Goal: Check status: Check status

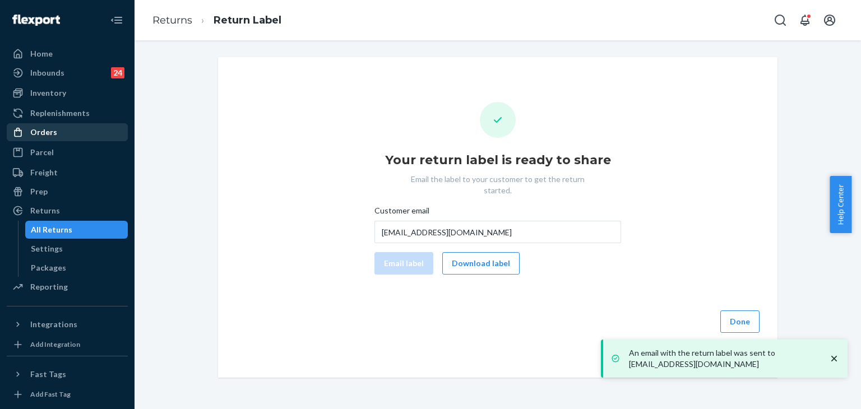
click at [48, 130] on div "Orders" at bounding box center [43, 132] width 27 height 11
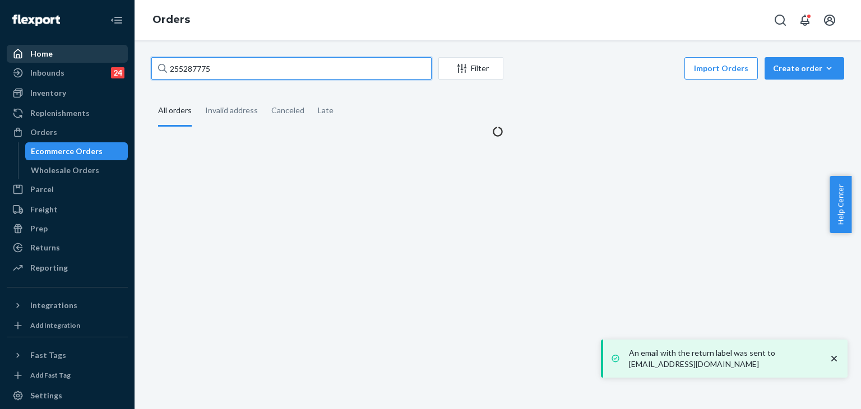
drag, startPoint x: 231, startPoint y: 69, endPoint x: 99, endPoint y: 61, distance: 132.0
click at [59, 64] on div "Home Inbounds 24 Shipping Plans Problems 24 Inventory Products Replenishments O…" at bounding box center [430, 204] width 861 height 409
paste input "4175512"
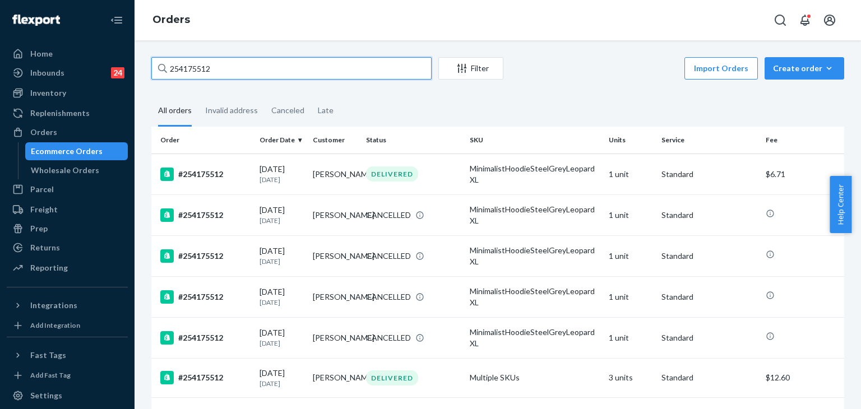
click at [241, 69] on input "254175512" at bounding box center [291, 68] width 280 height 22
paste input "text"
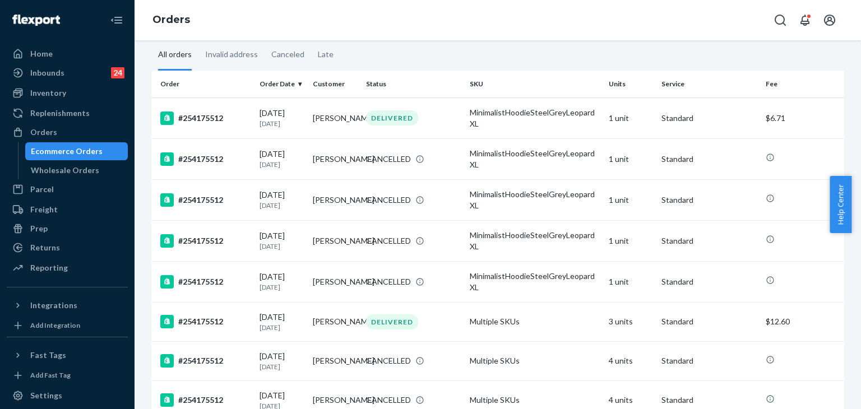
type input "254175512"
click at [214, 321] on div "#254175512" at bounding box center [205, 321] width 90 height 13
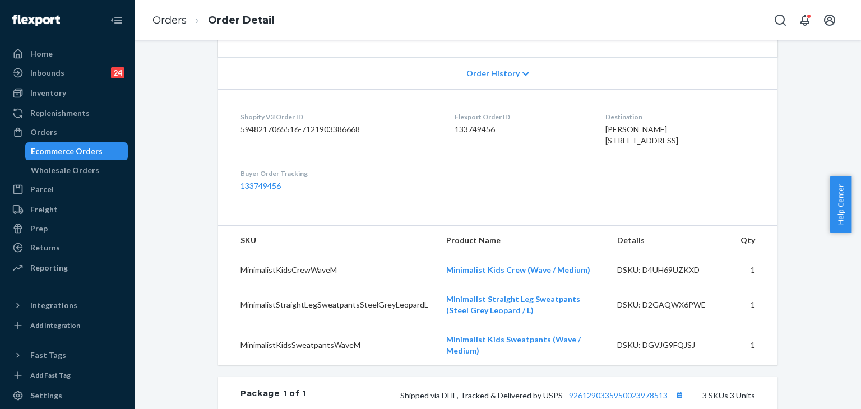
scroll to position [393, 0]
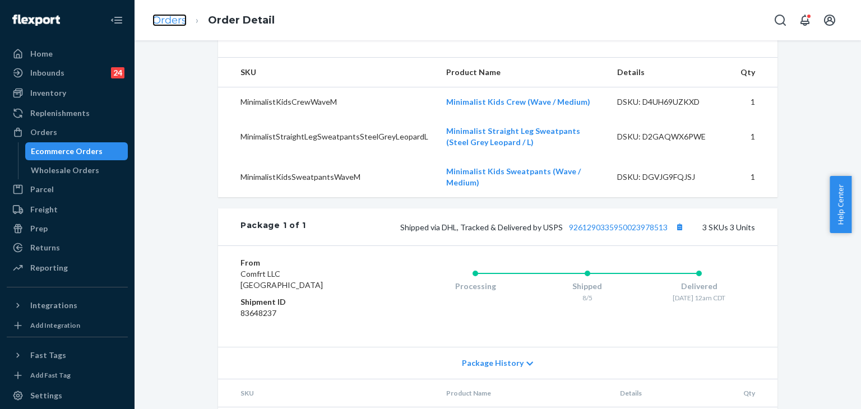
click at [177, 19] on link "Orders" at bounding box center [170, 20] width 34 height 12
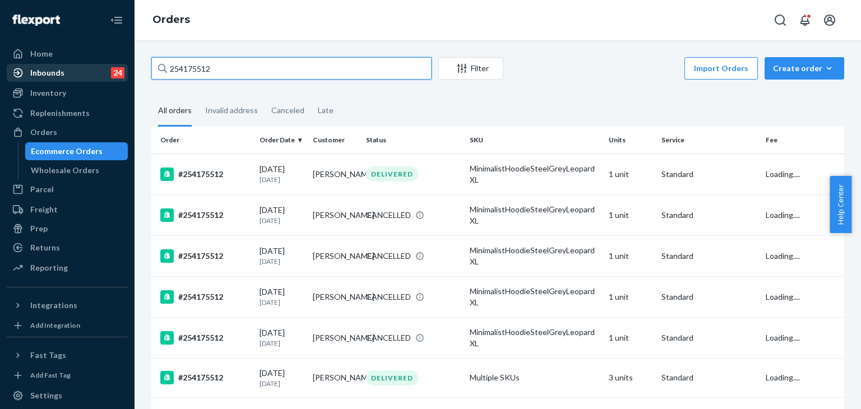
drag, startPoint x: 194, startPoint y: 68, endPoint x: 105, endPoint y: 67, distance: 88.6
click at [81, 68] on div "Home Inbounds 24 Shipping Plans Problems 24 Inventory Products Replenishments O…" at bounding box center [430, 204] width 861 height 409
paste input "5165667"
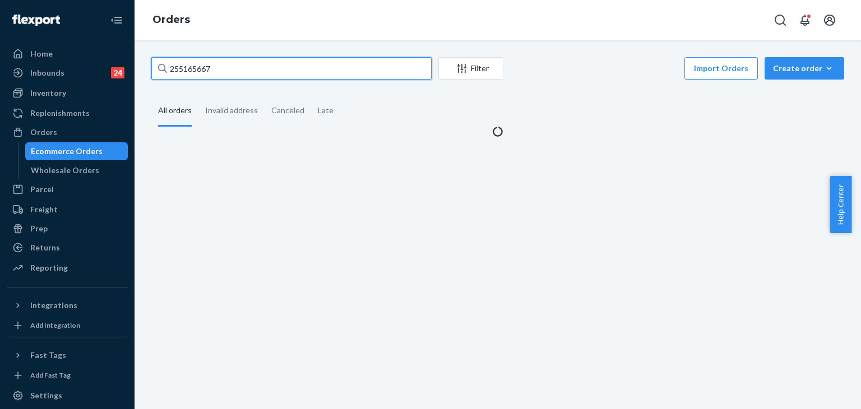
type input "255165667"
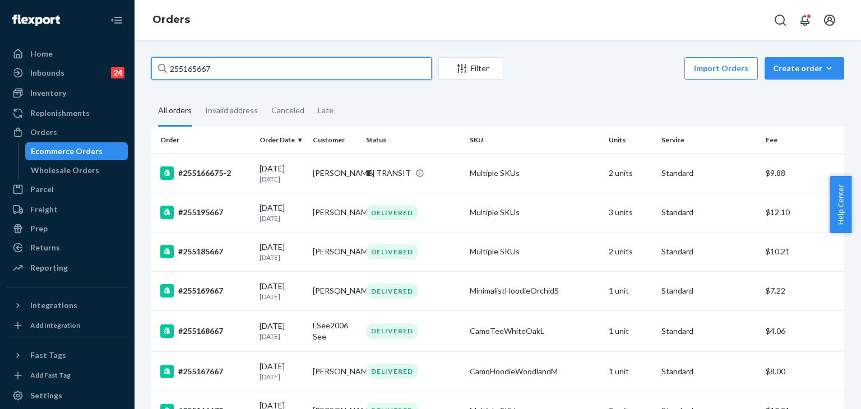
click at [238, 65] on input "255165667" at bounding box center [291, 68] width 280 height 22
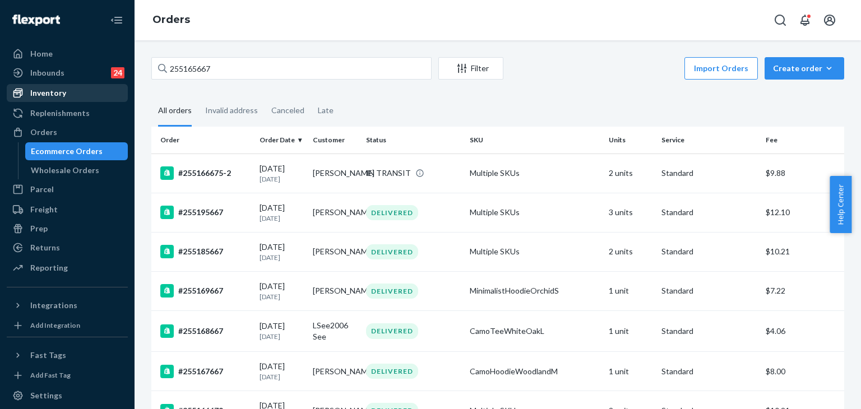
click at [72, 96] on div "Inventory" at bounding box center [67, 93] width 119 height 16
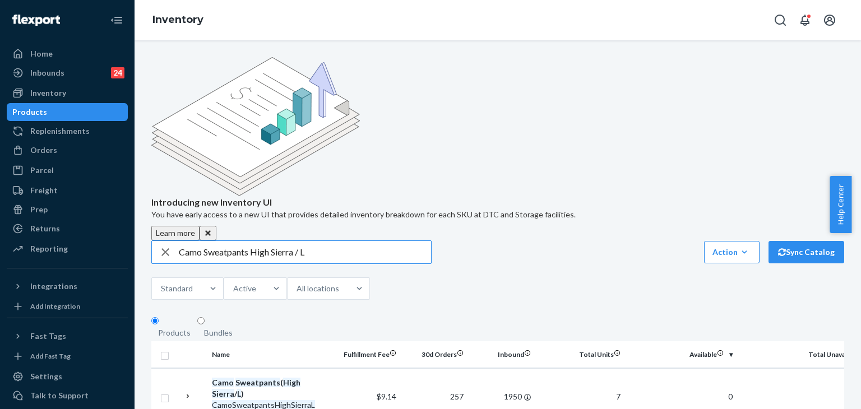
drag, startPoint x: 331, startPoint y: 164, endPoint x: 134, endPoint y: 164, distance: 196.8
click at [134, 164] on div "Home Inbounds 24 Shipping Plans Problems 24 Inventory Products Replenishments O…" at bounding box center [430, 204] width 861 height 409
paste input "SweatpantsHighSierra"
click at [325, 241] on input "CamoSweatpantsHighSierraL" at bounding box center [305, 252] width 252 height 22
paste input "Sweatpants High Sierra /"
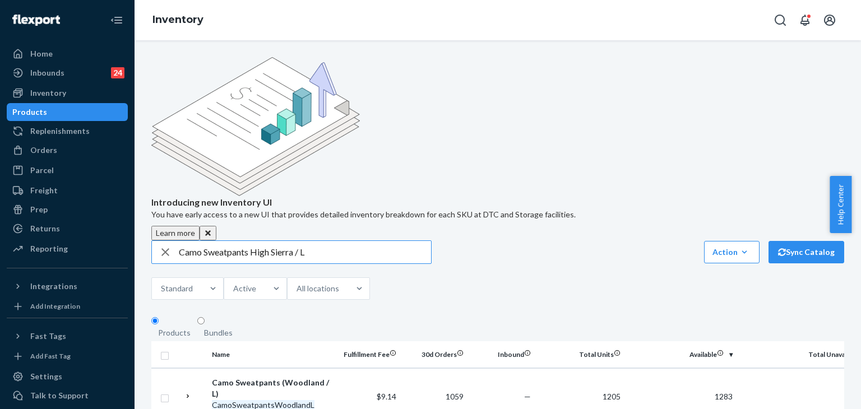
type input "Camo Sweatpants High Sierra / L"
click at [64, 149] on div "Orders" at bounding box center [67, 150] width 119 height 16
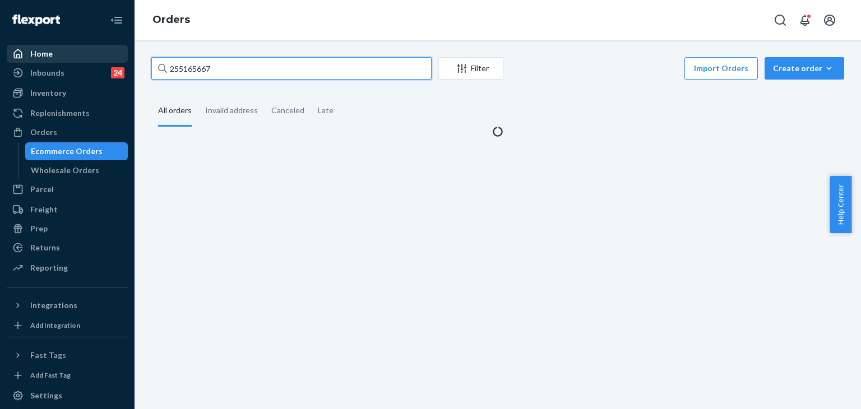
drag, startPoint x: 236, startPoint y: 63, endPoint x: 86, endPoint y: 62, distance: 149.2
click at [86, 62] on div "Home Inbounds 24 Shipping Plans Problems 24 Inventory Products Replenishments O…" at bounding box center [430, 204] width 861 height 409
paste input "267764"
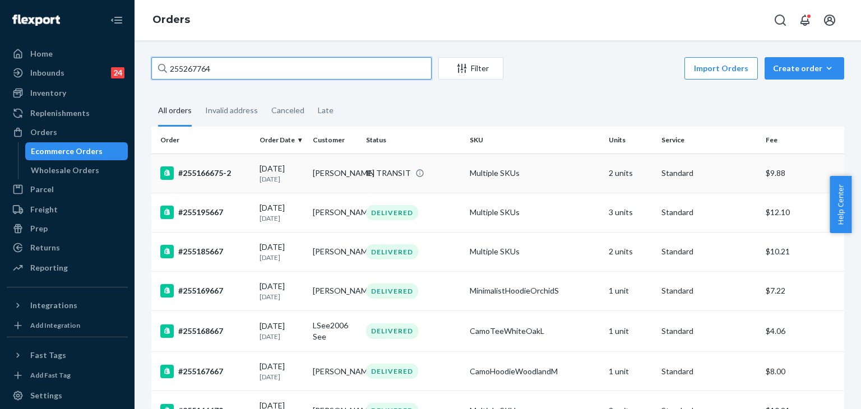
type input "255267764"
click at [199, 168] on div "#255166675-2" at bounding box center [205, 173] width 90 height 13
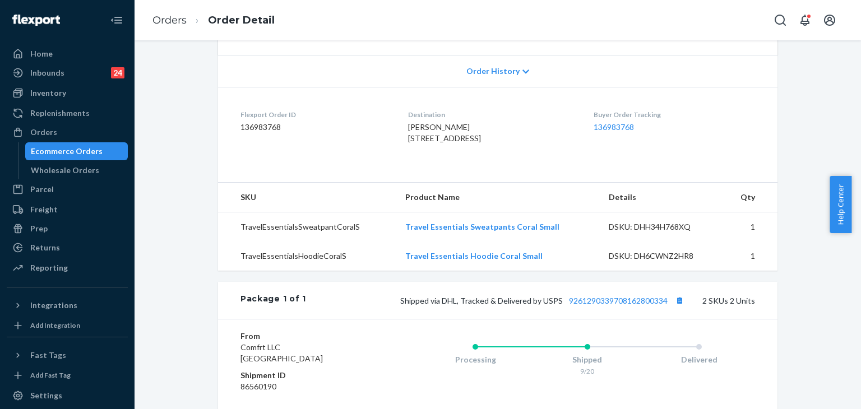
scroll to position [223, 0]
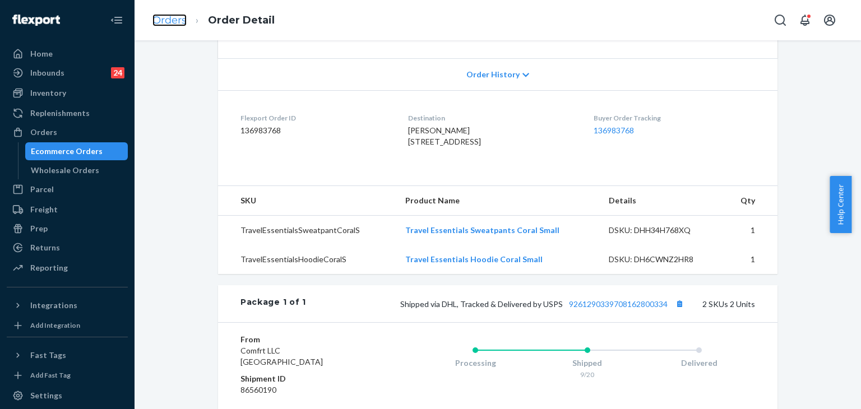
click at [180, 22] on link "Orders" at bounding box center [170, 20] width 34 height 12
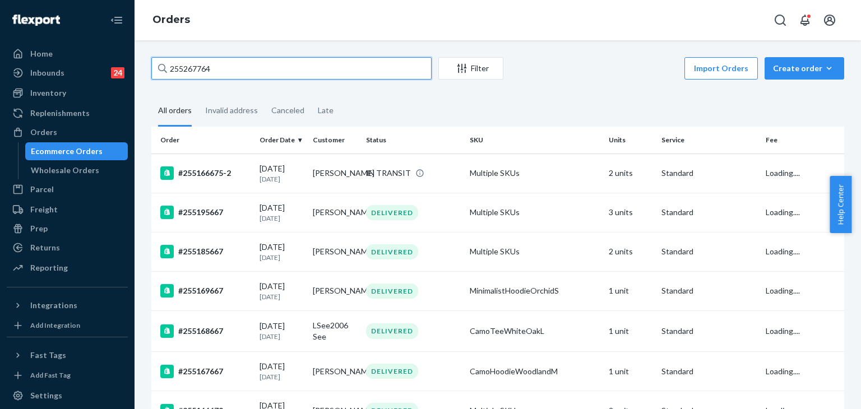
drag, startPoint x: 229, startPoint y: 67, endPoint x: 142, endPoint y: 59, distance: 86.7
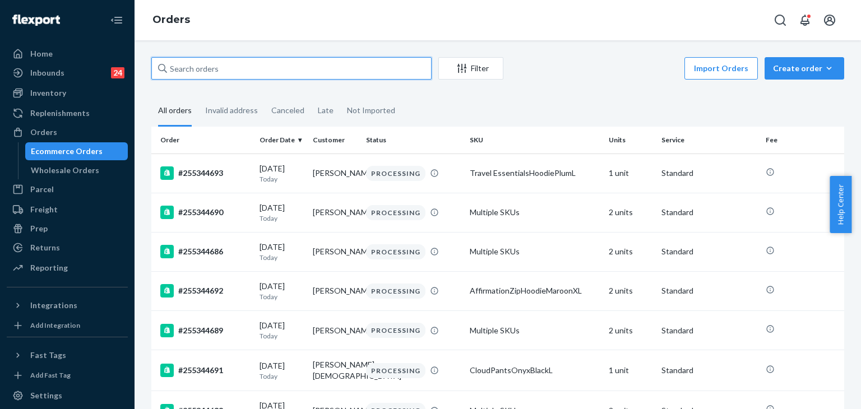
click at [237, 71] on input "text" at bounding box center [291, 68] width 280 height 22
paste input "255267764"
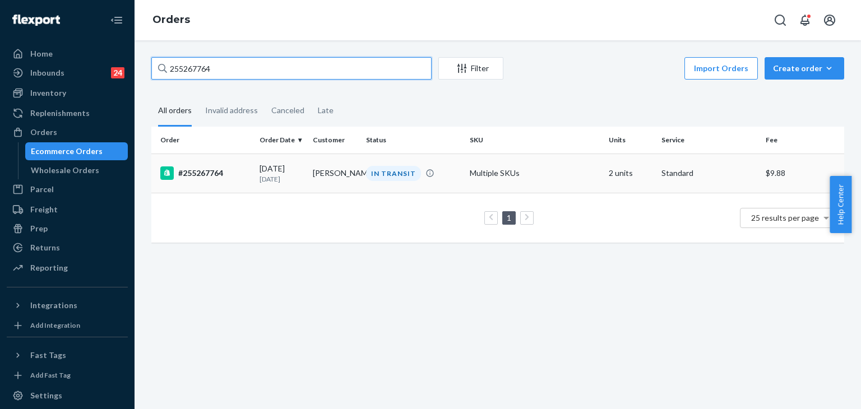
type input "255267764"
click at [202, 169] on div "#255267764" at bounding box center [205, 173] width 90 height 13
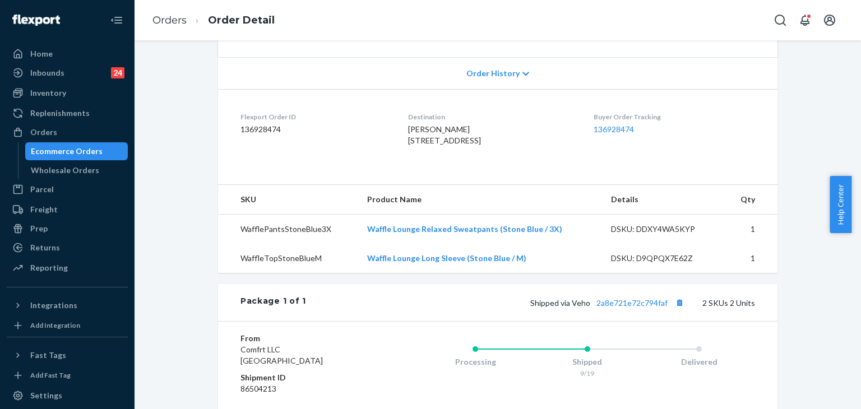
scroll to position [391, 0]
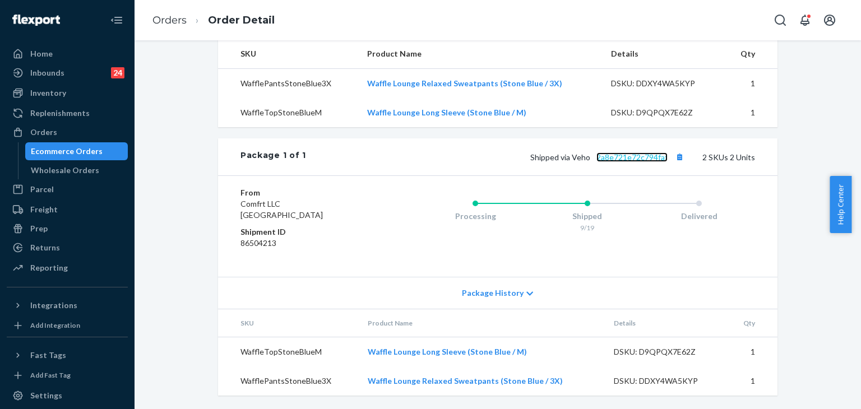
click at [649, 158] on link "2a8e721e72c794faf" at bounding box center [632, 158] width 71 height 10
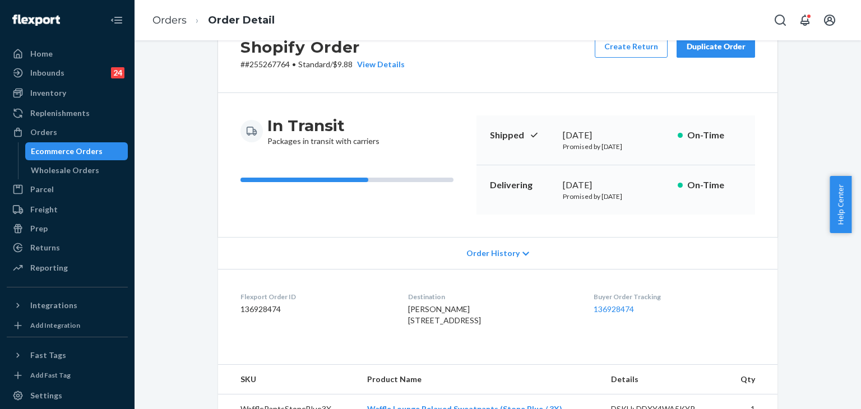
scroll to position [0, 0]
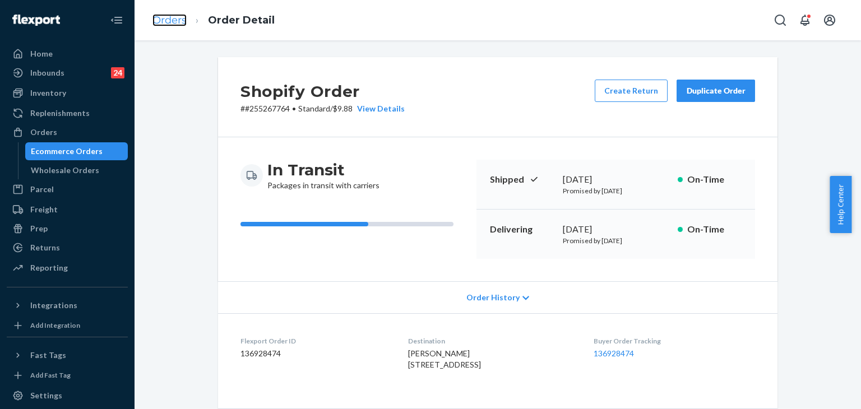
click at [181, 21] on link "Orders" at bounding box center [170, 20] width 34 height 12
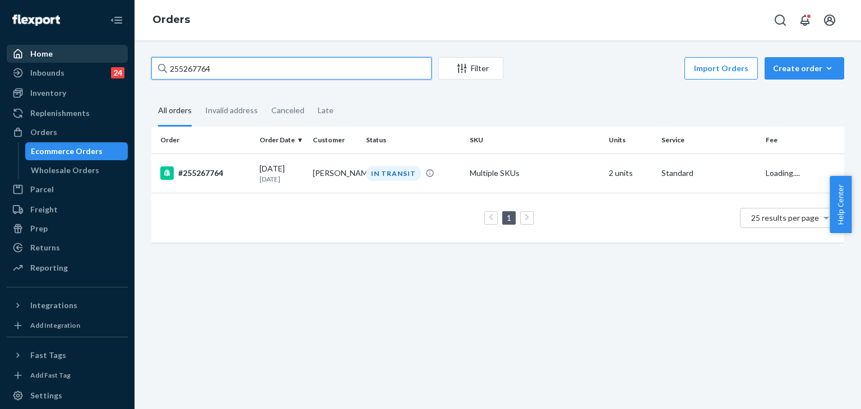
click at [108, 57] on div "Home Inbounds 24 Shipping Plans Problems 24 Inventory Products Replenishments O…" at bounding box center [430, 204] width 861 height 409
paste input "345320"
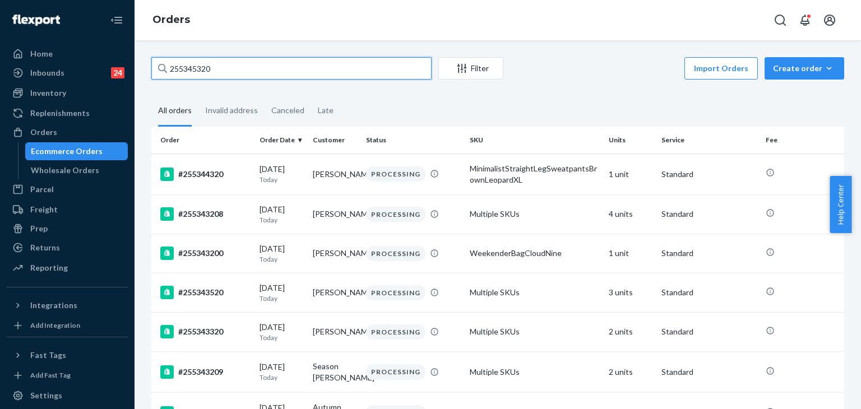
type input "255345320"
click at [227, 72] on input "255345320" at bounding box center [291, 68] width 280 height 22
click at [293, 68] on input "255345320" at bounding box center [291, 68] width 280 height 22
click at [306, 77] on input "255345320" at bounding box center [291, 68] width 280 height 22
click at [308, 53] on div "255345320 Filter Import Orders Create order Ecommerce order Removal order All o…" at bounding box center [498, 224] width 727 height 369
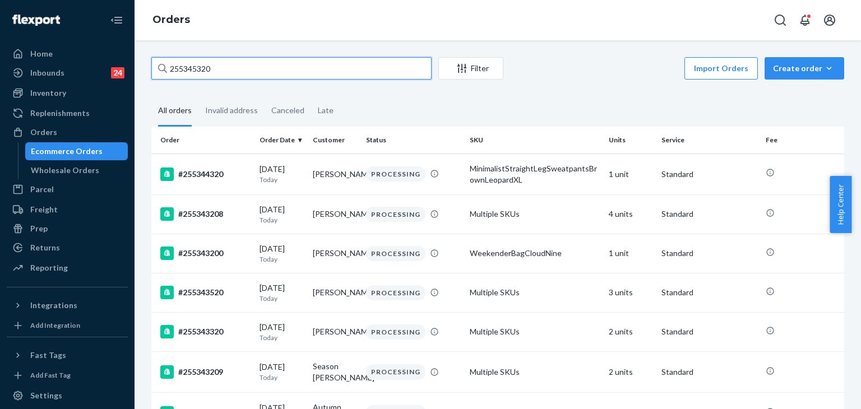
click at [321, 73] on input "255345320" at bounding box center [291, 68] width 280 height 22
click at [252, 68] on input "255345320" at bounding box center [291, 68] width 280 height 22
drag, startPoint x: 274, startPoint y: 66, endPoint x: 262, endPoint y: 51, distance: 19.2
click at [273, 66] on input "255345320" at bounding box center [291, 68] width 280 height 22
click at [268, 65] on input "255345320" at bounding box center [291, 68] width 280 height 22
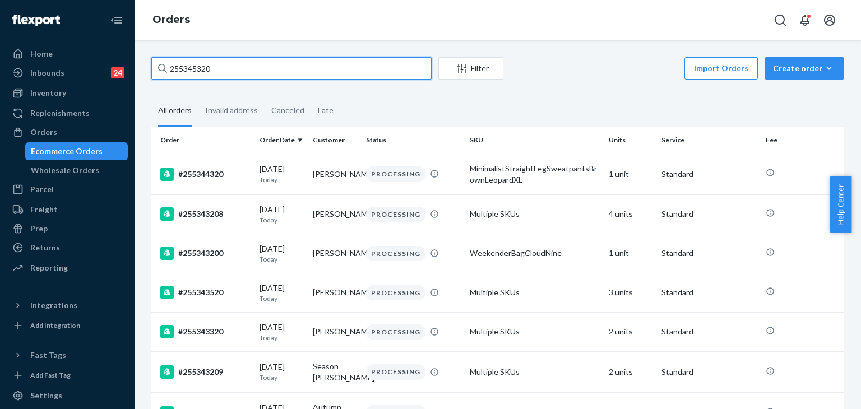
drag, startPoint x: 218, startPoint y: 62, endPoint x: 143, endPoint y: 57, distance: 74.7
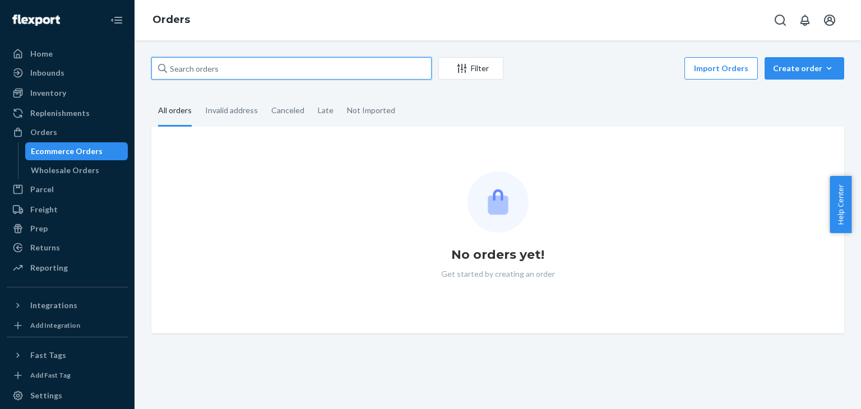
click at [236, 70] on input "text" at bounding box center [291, 68] width 280 height 22
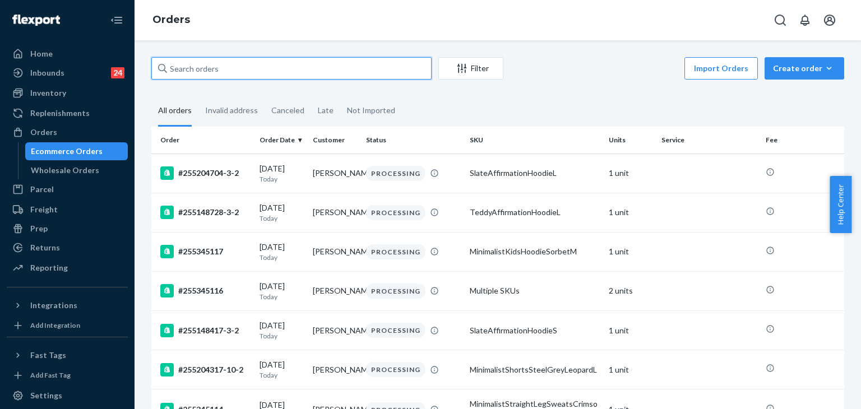
paste input "255345320"
type input "255345320"
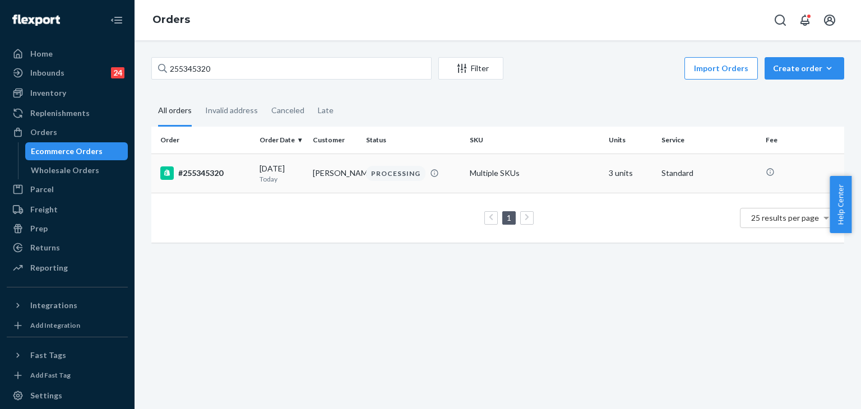
click at [207, 173] on div "#255345320" at bounding box center [205, 173] width 90 height 13
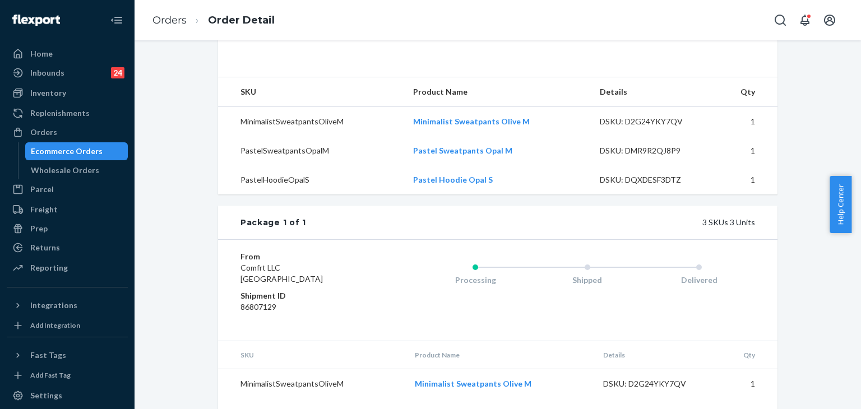
scroll to position [415, 0]
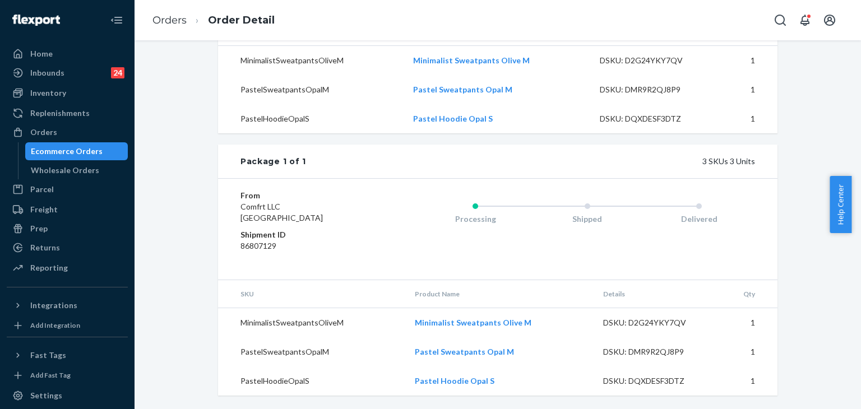
click at [729, 218] on div "Delivered" at bounding box center [699, 219] width 112 height 11
click at [419, 252] on div "Processing Shipped Delivered" at bounding box center [565, 229] width 381 height 79
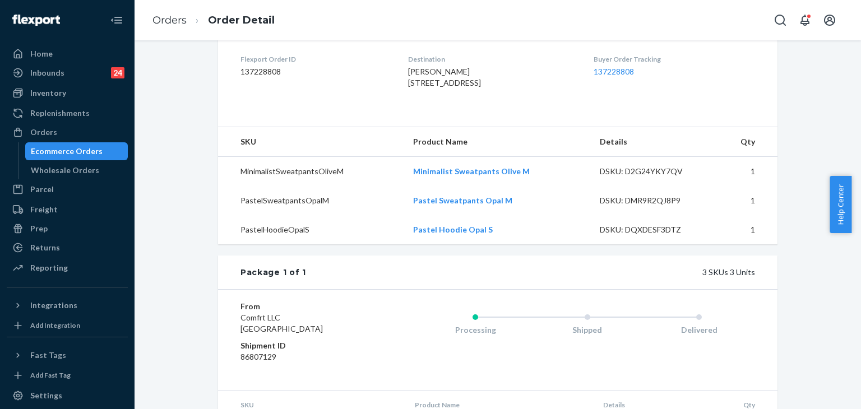
scroll to position [191, 0]
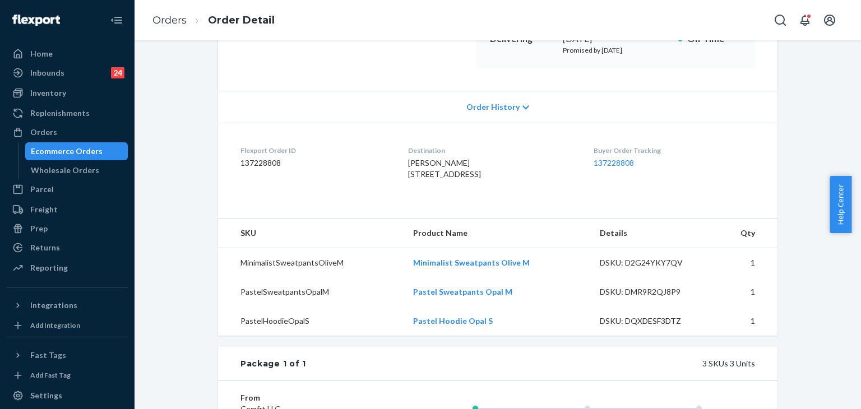
click at [581, 198] on dl "Flexport Order ID 137228808 Destination Haylee Riechers 3512 142nd Ave NW Andov…" at bounding box center [498, 165] width 560 height 84
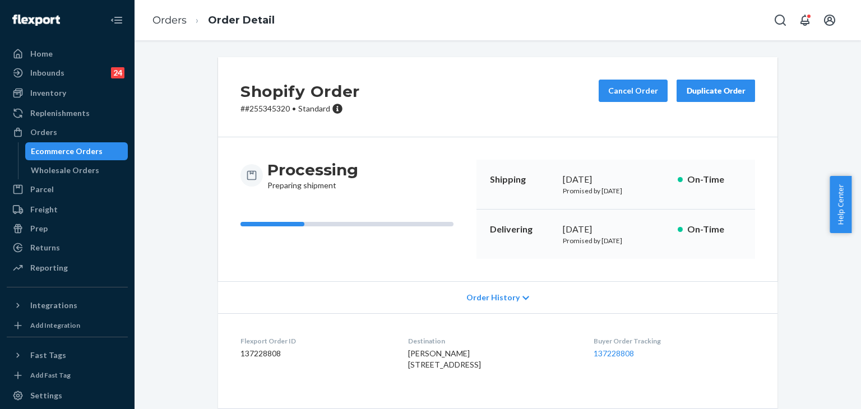
scroll to position [0, 0]
click at [176, 19] on link "Orders" at bounding box center [170, 20] width 34 height 12
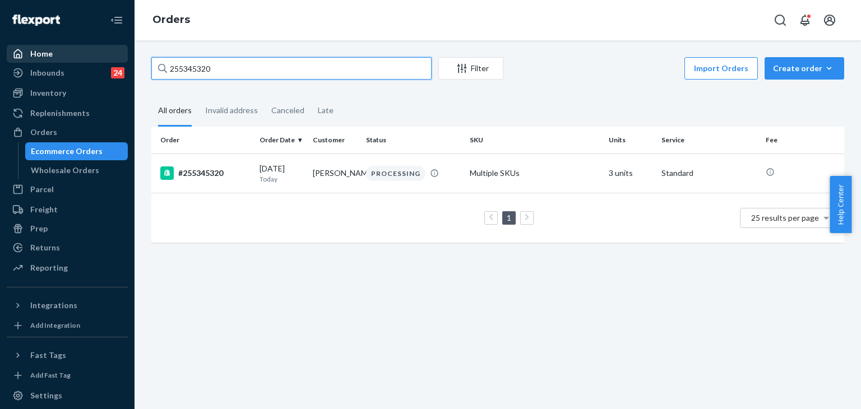
drag, startPoint x: 103, startPoint y: 55, endPoint x: 79, endPoint y: 55, distance: 24.1
click at [80, 55] on div "Home Inbounds 24 Shipping Plans Problems 24 Inventory Products Replenishments O…" at bounding box center [430, 204] width 861 height 409
paste input "1523"
type input "255341523"
